Goal: Transaction & Acquisition: Purchase product/service

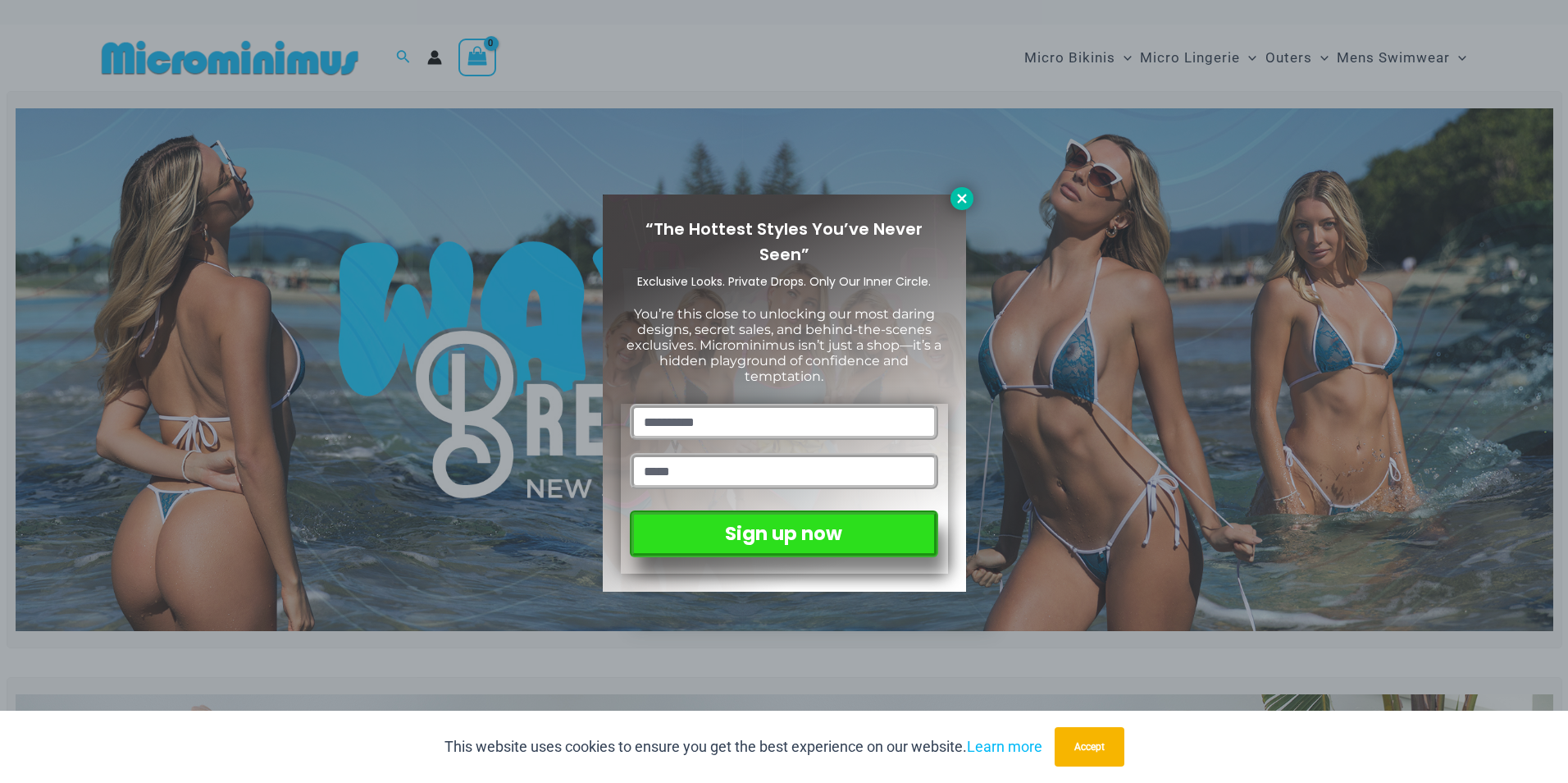
click at [960, 194] on icon at bounding box center [962, 198] width 15 height 15
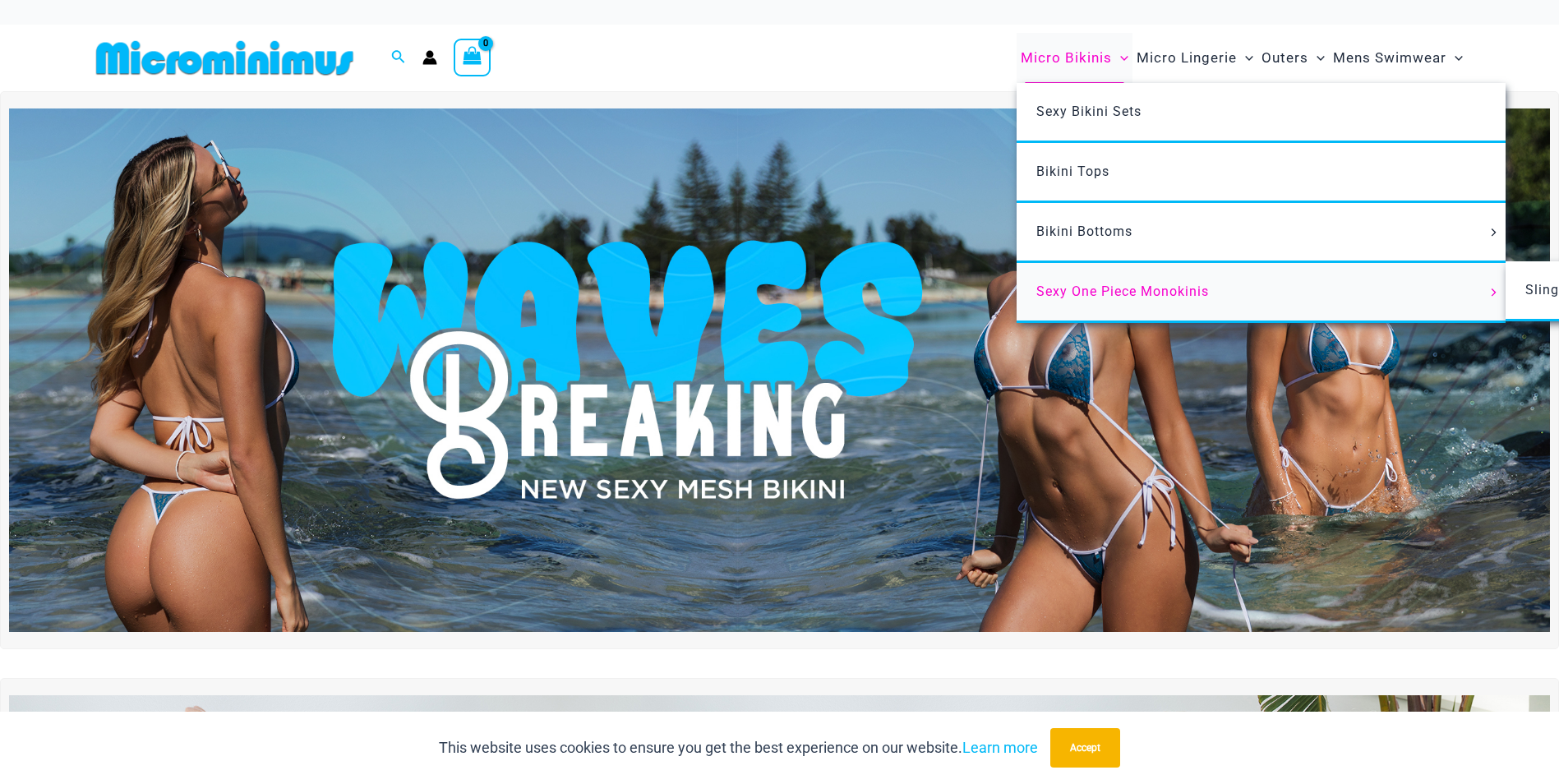
click at [1090, 288] on span "Sexy One Piece Monokinis" at bounding box center [1122, 292] width 173 height 16
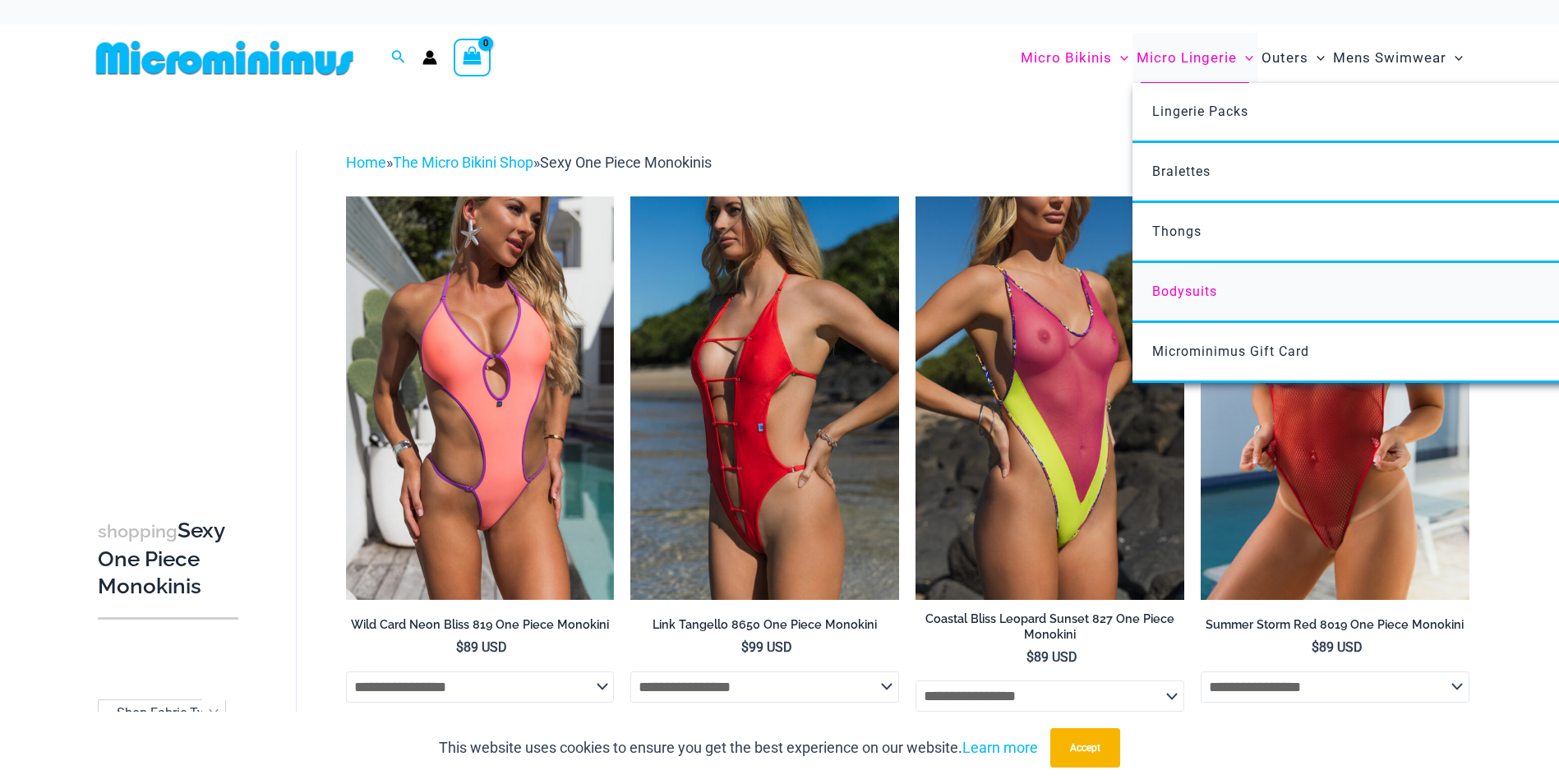
click at [1185, 285] on span "Bodysuits" at bounding box center [1185, 292] width 65 height 16
